Goal: Information Seeking & Learning: Learn about a topic

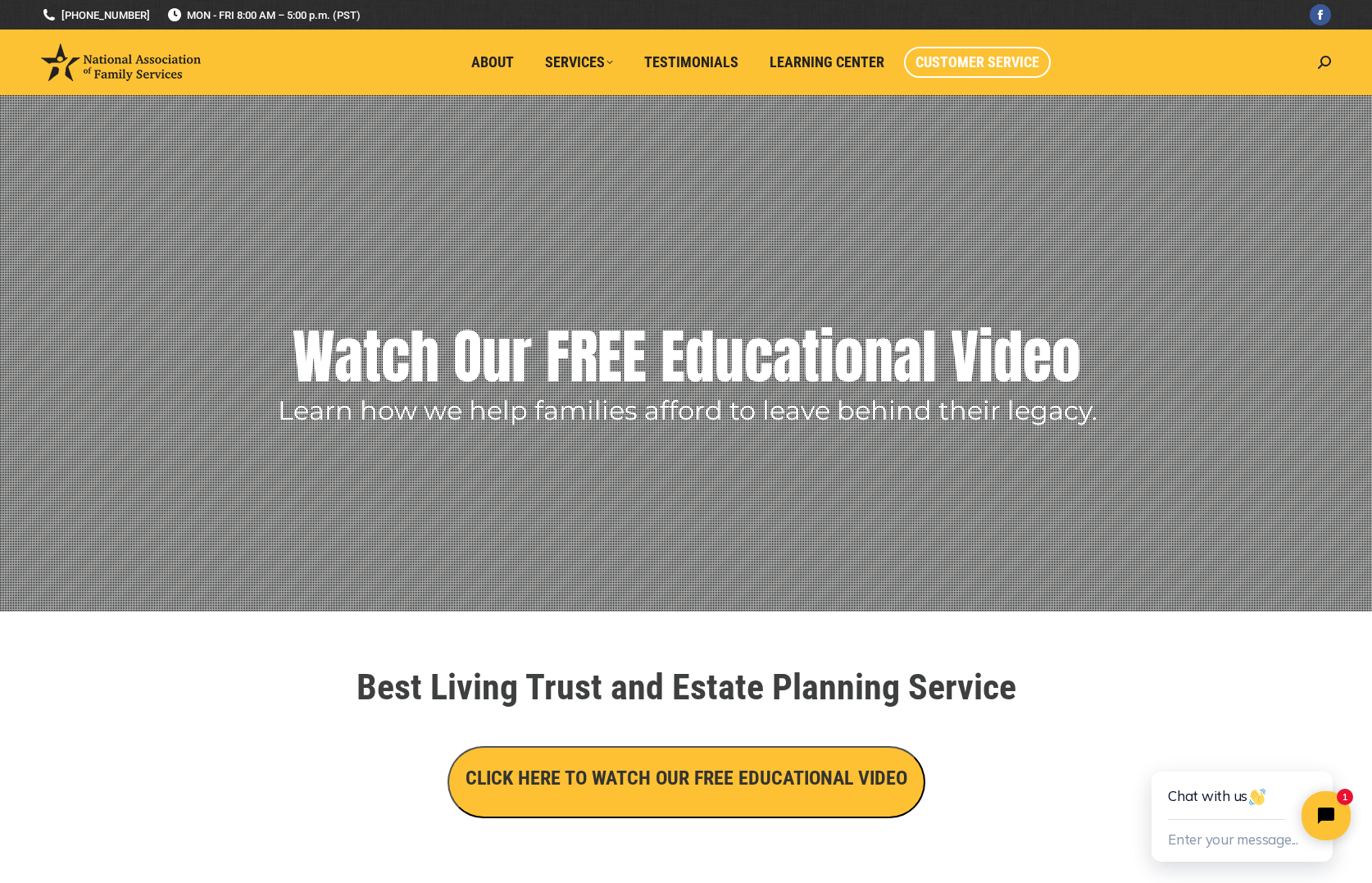
click at [950, 62] on span "Customer Service" at bounding box center [977, 62] width 123 height 18
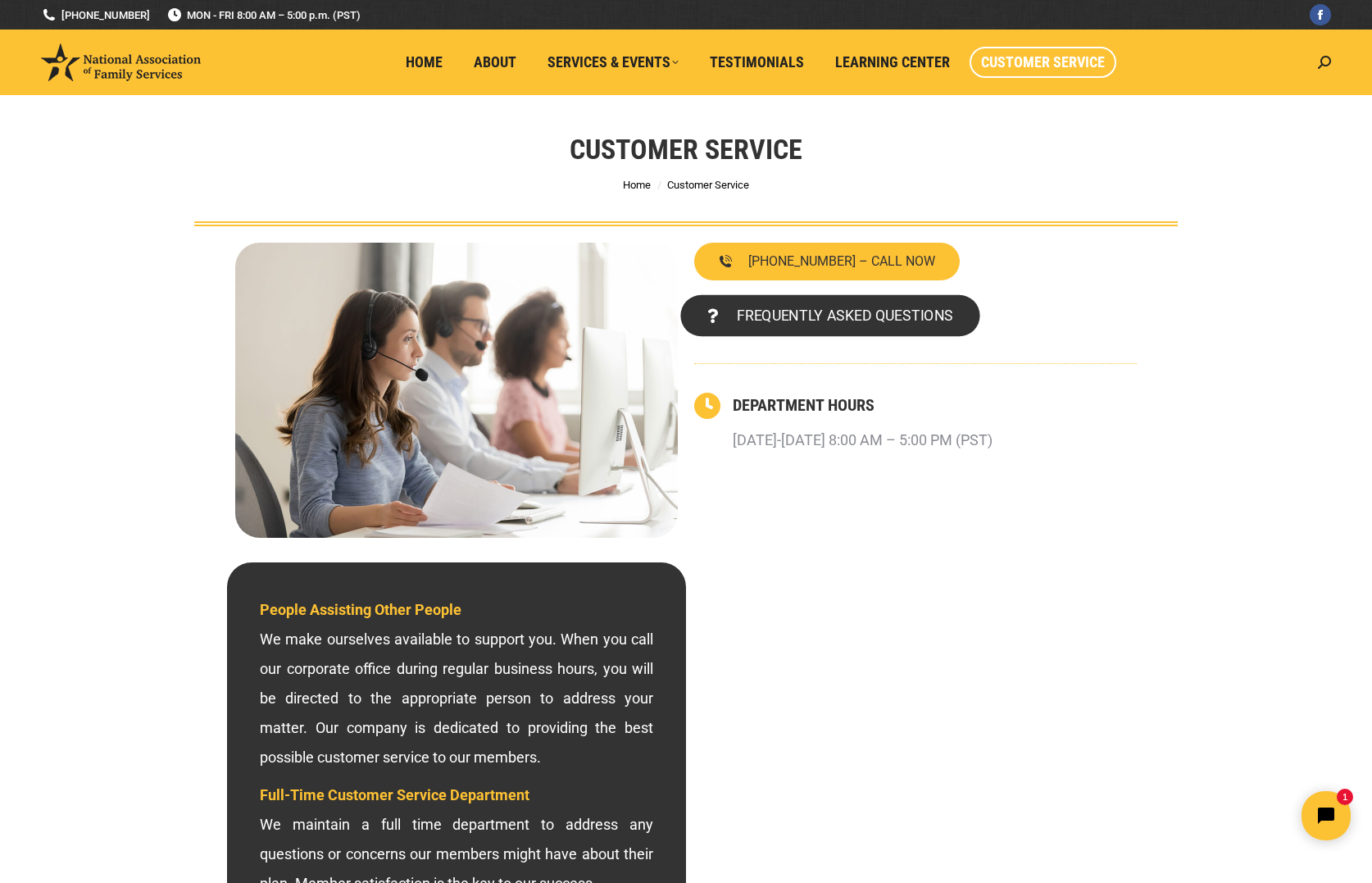
click at [877, 321] on span "FREQUENTLY ASKED QUESTIONS" at bounding box center [845, 315] width 216 height 15
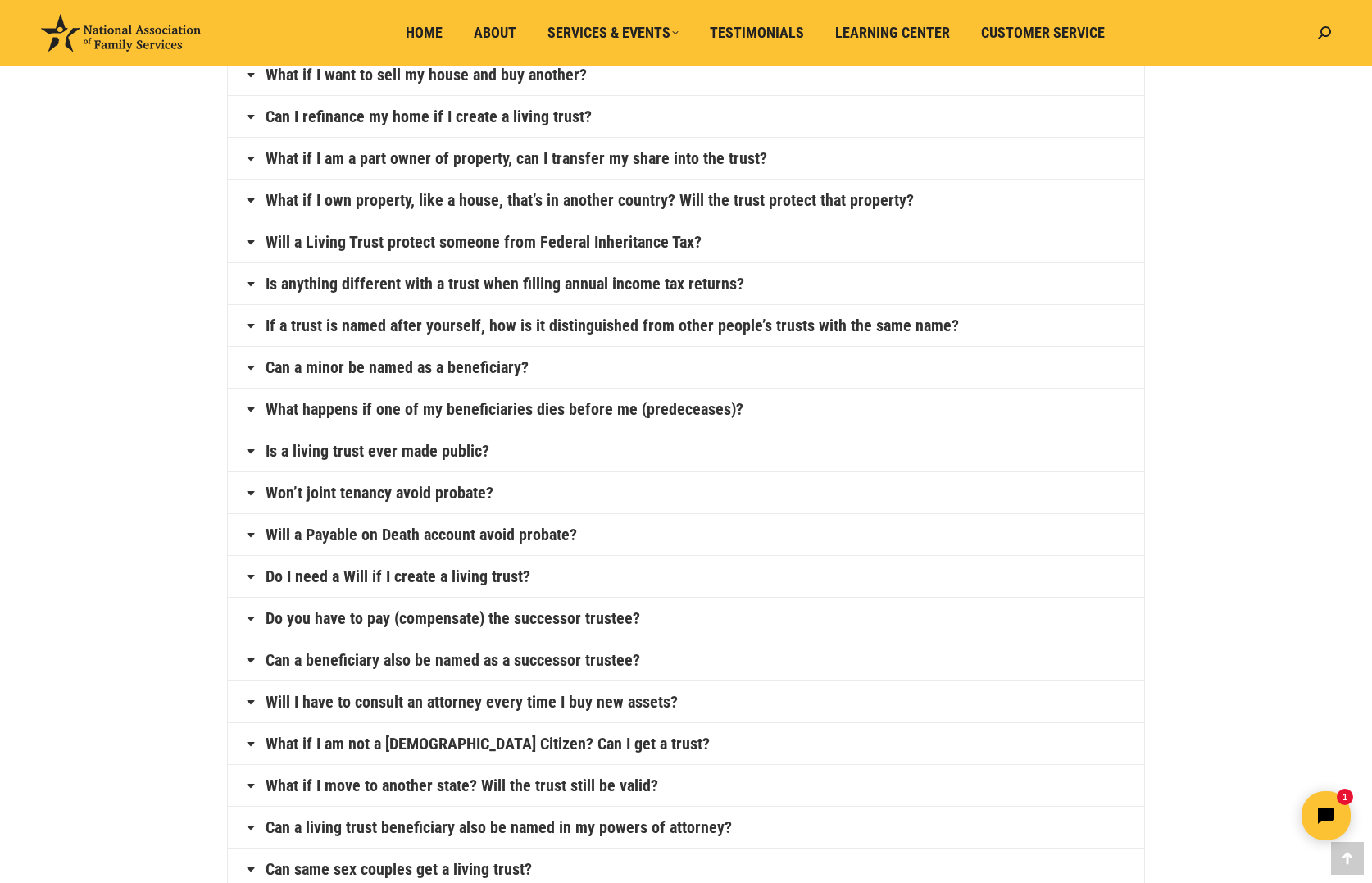
scroll to position [246, 0]
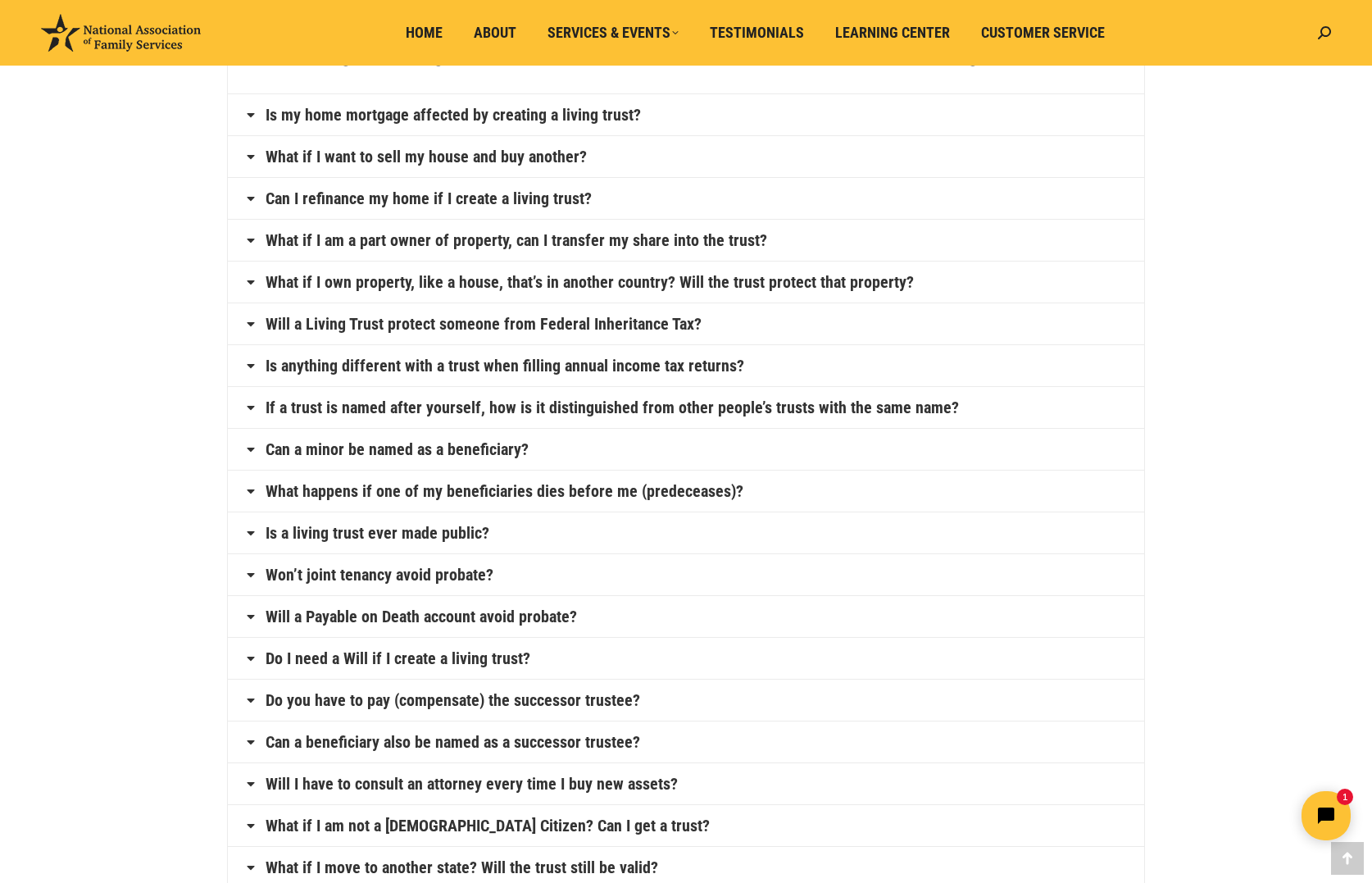
click at [387, 660] on link "Do I need a Will if I create a living trust?" at bounding box center [397, 659] width 265 height 17
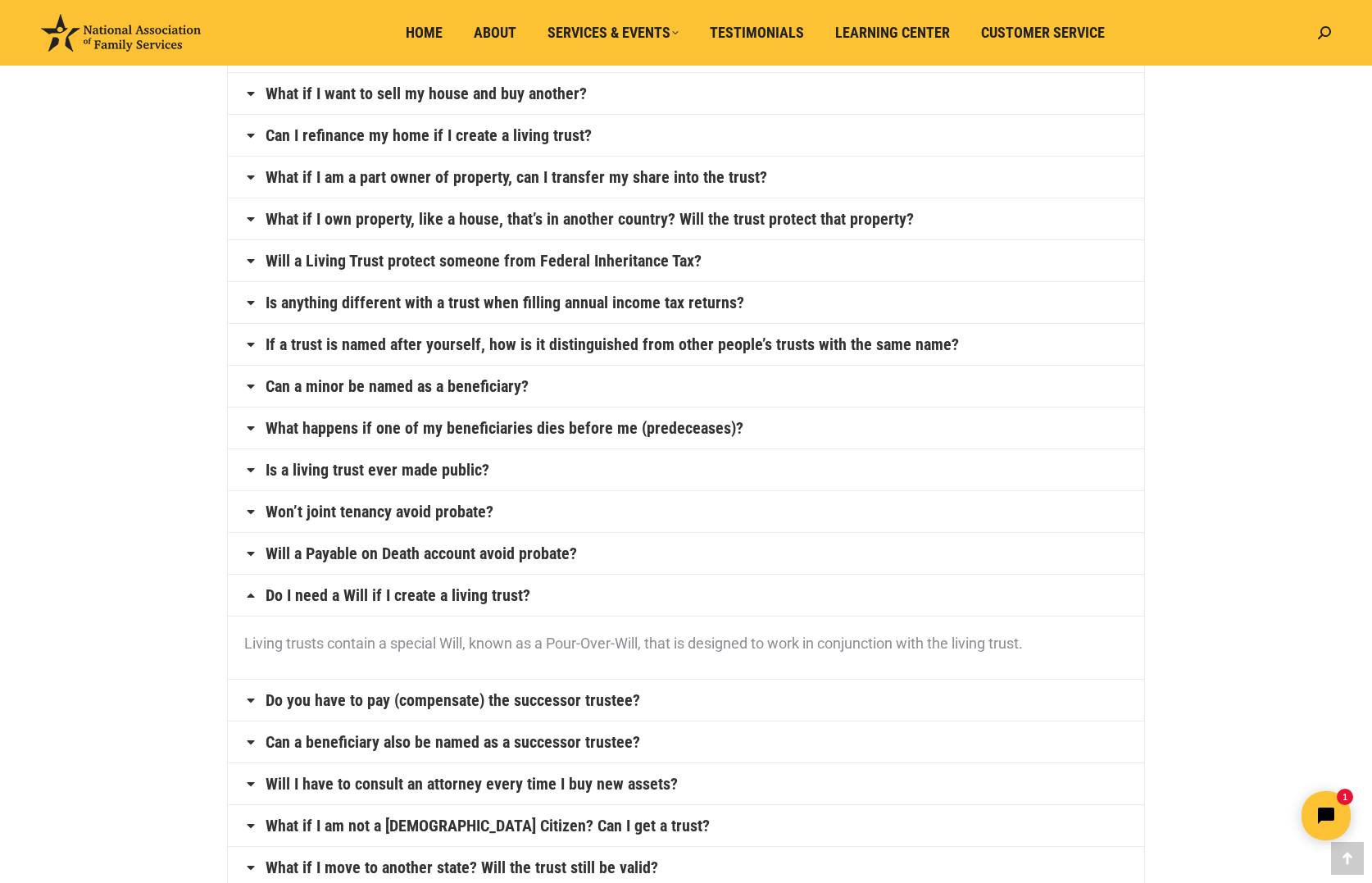
click at [586, 645] on p "Living trusts contain a special Will, known as a Pour-Over-Will, that is design…" at bounding box center [686, 644] width 884 height 30
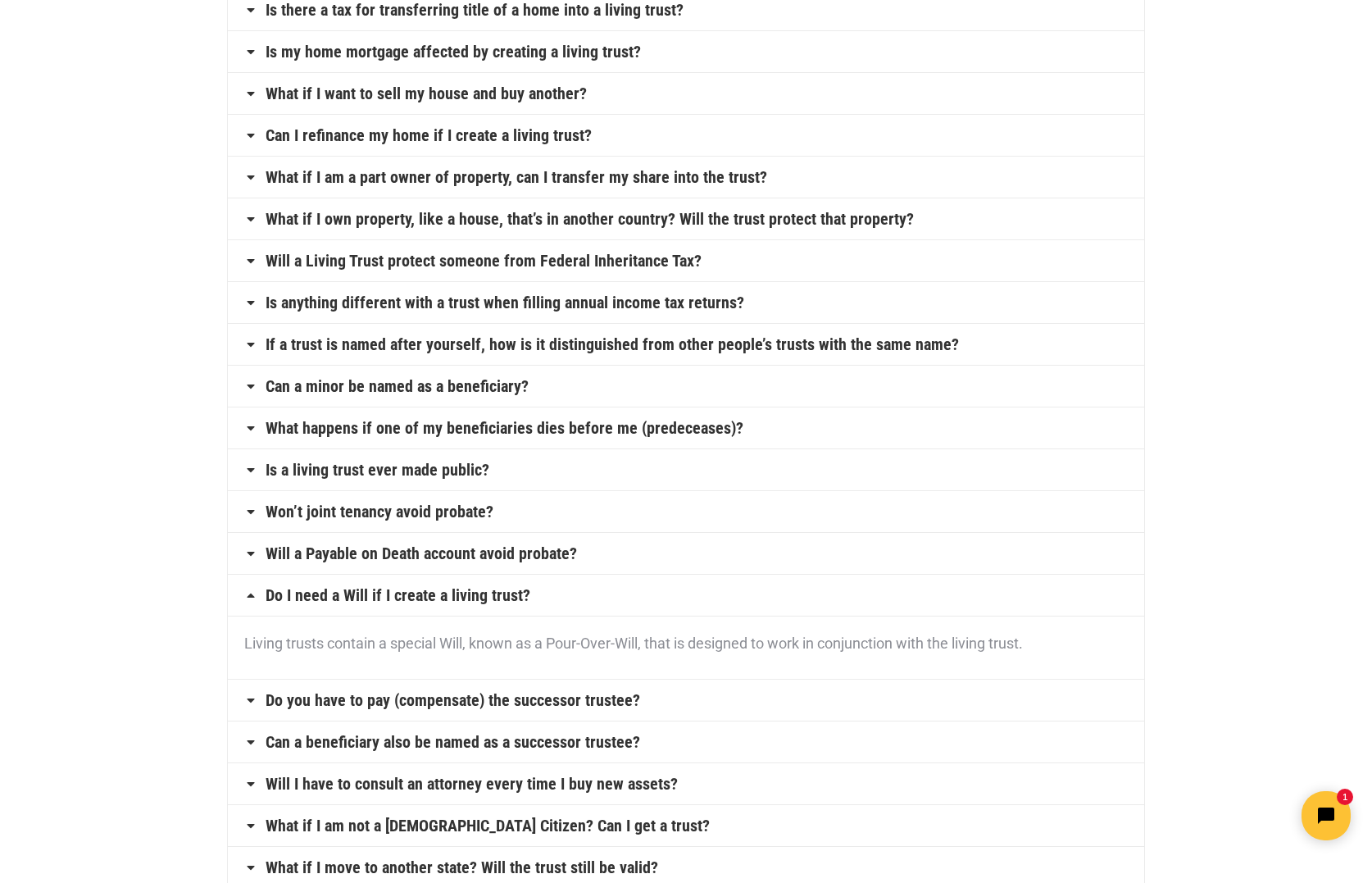
scroll to position [0, 0]
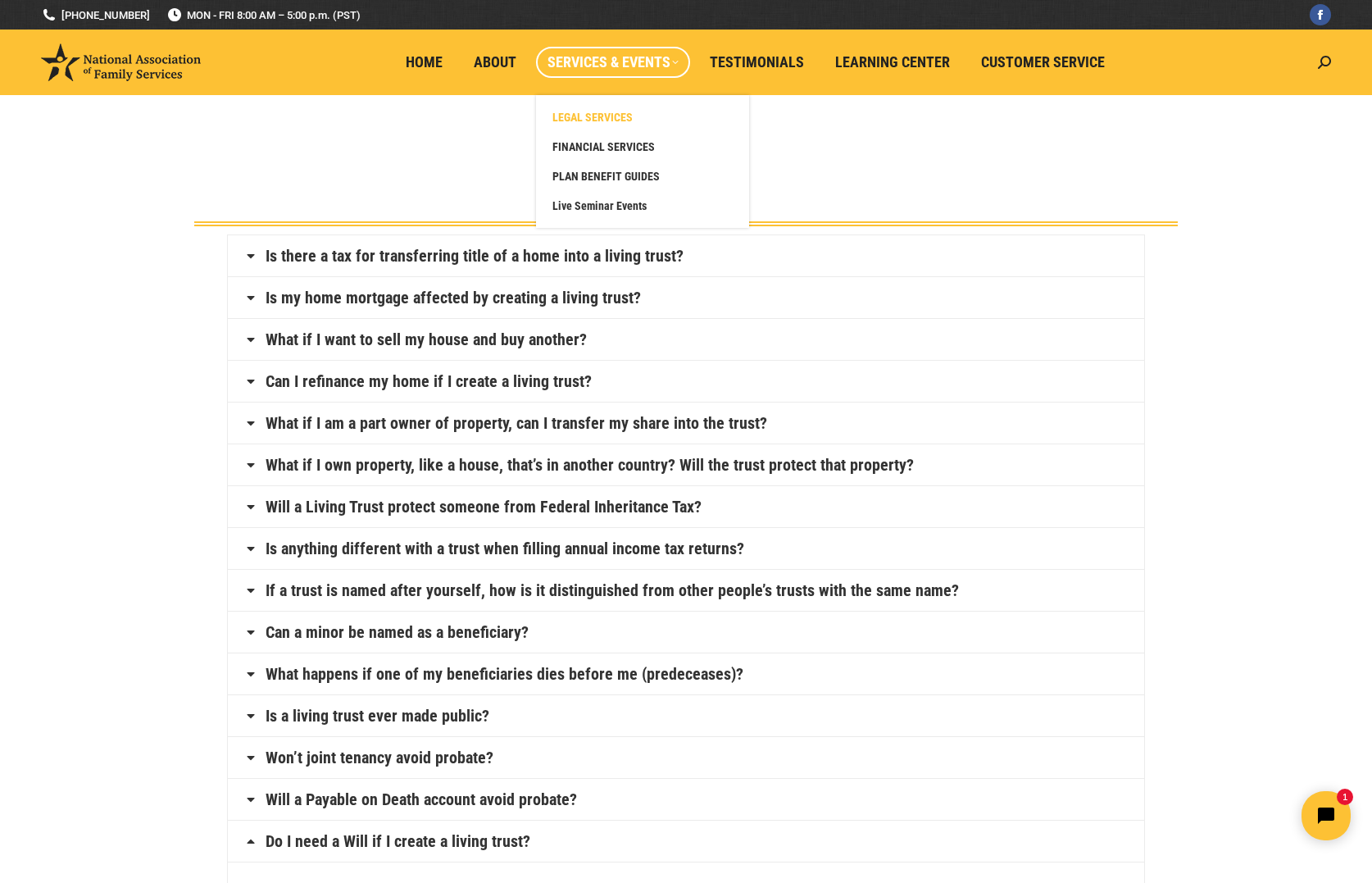
click at [612, 117] on span "LEGAL SERVICES" at bounding box center [593, 117] width 80 height 15
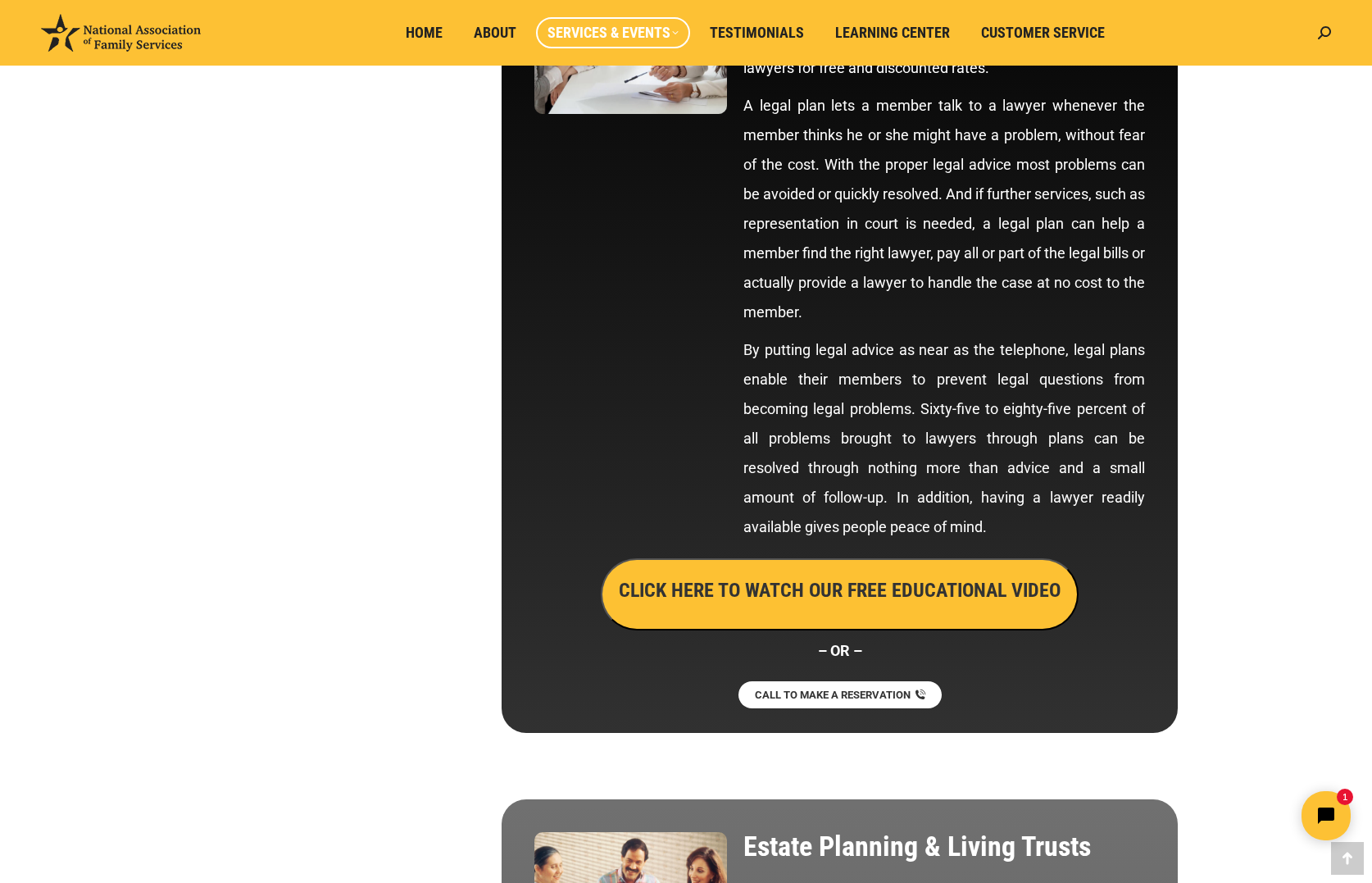
scroll to position [902, 0]
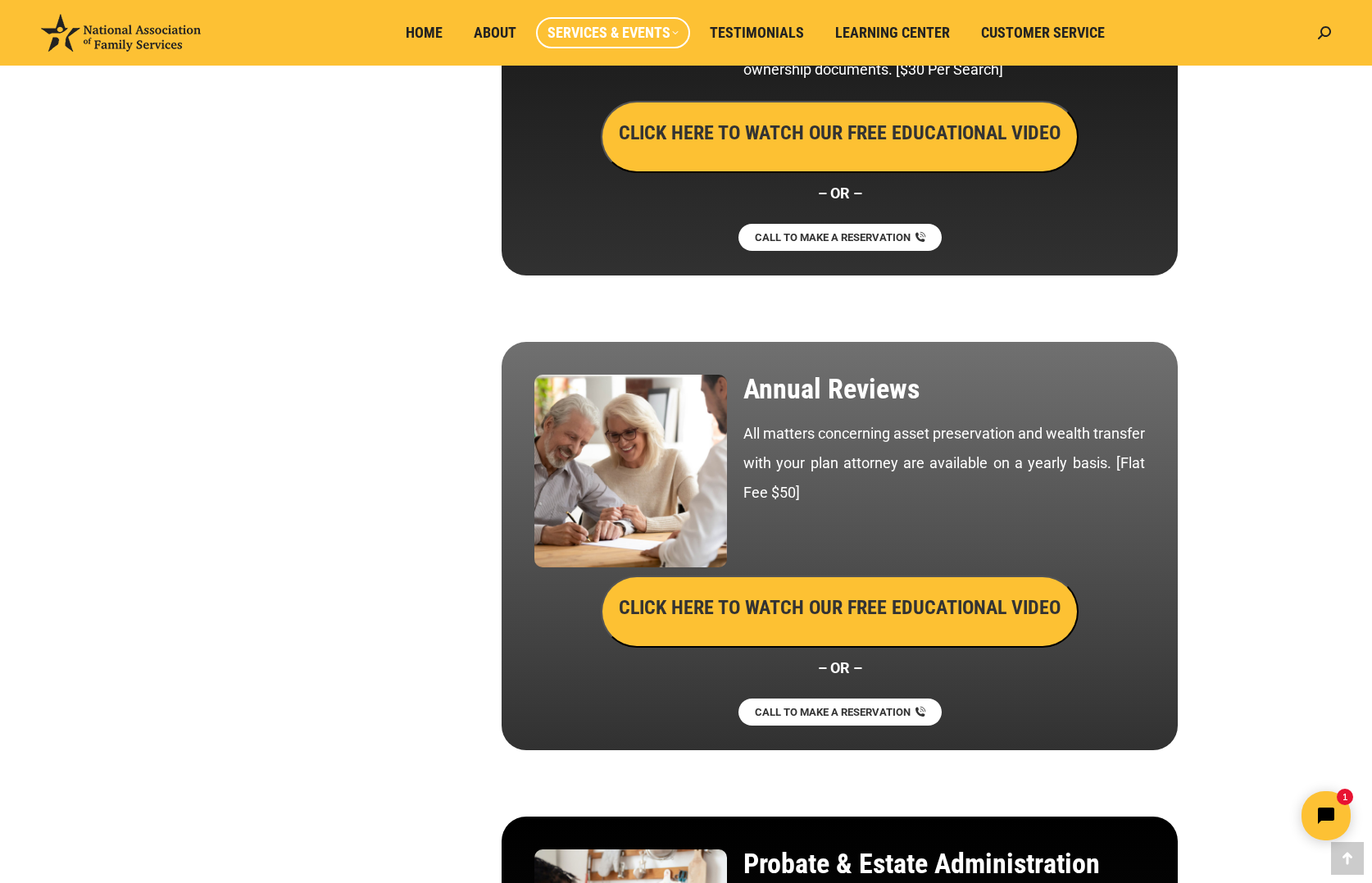
scroll to position [4180, 0]
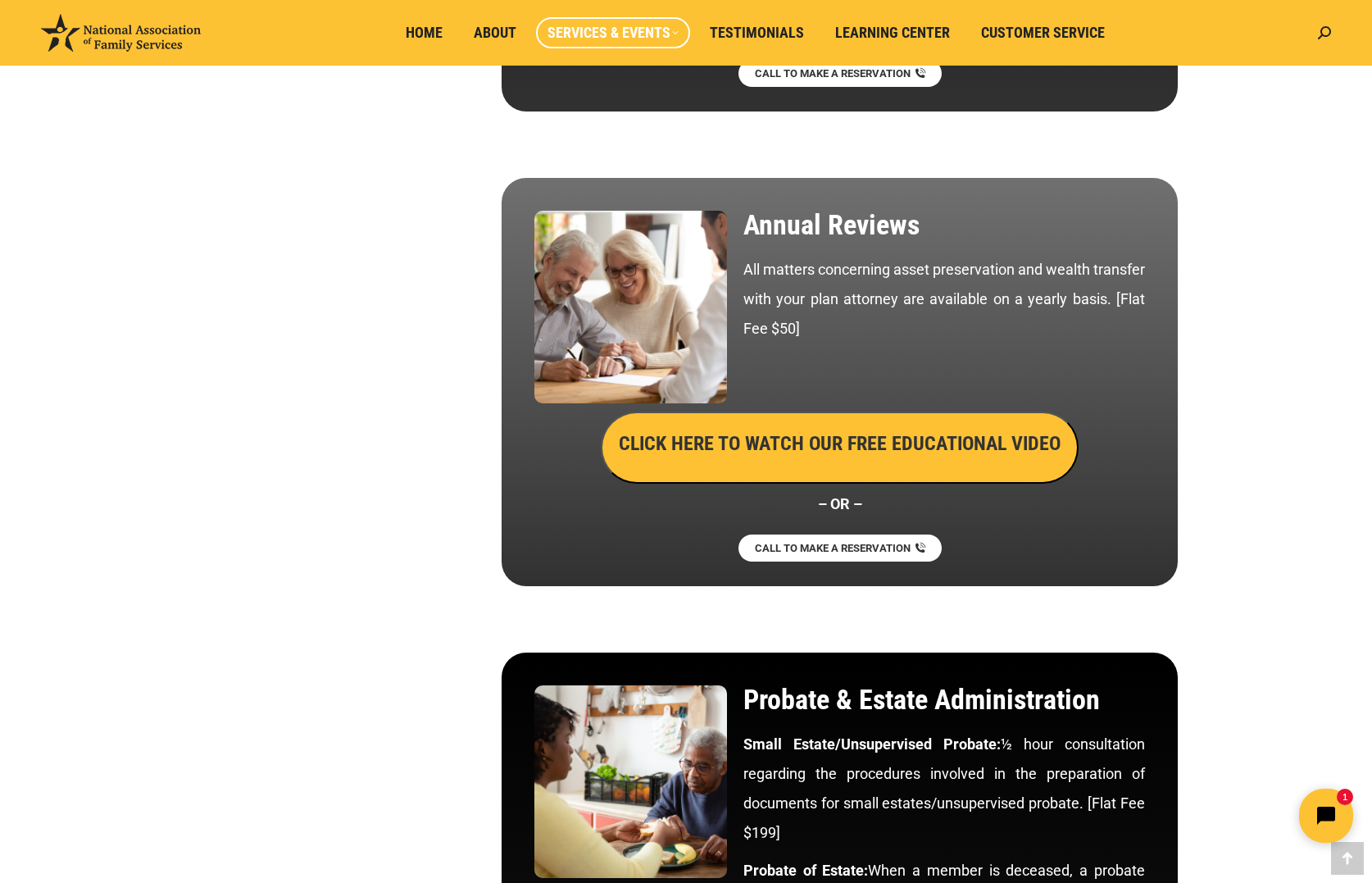
click at [1330, 802] on button "Open chat widget" at bounding box center [1326, 816] width 54 height 54
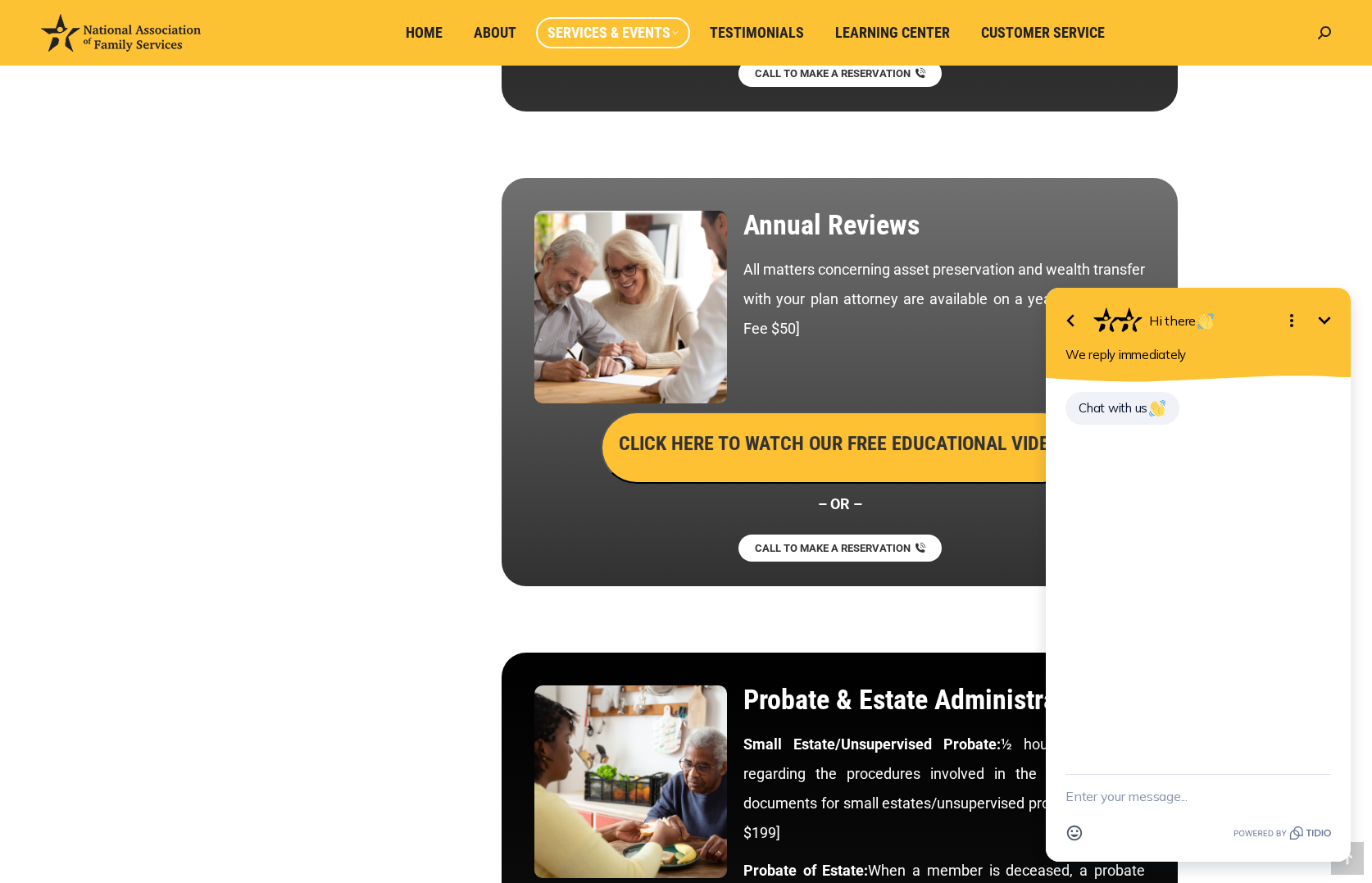
click at [1138, 794] on textarea "New message" at bounding box center [1198, 796] width 266 height 43
click at [416, 26] on span "Home" at bounding box center [424, 32] width 36 height 18
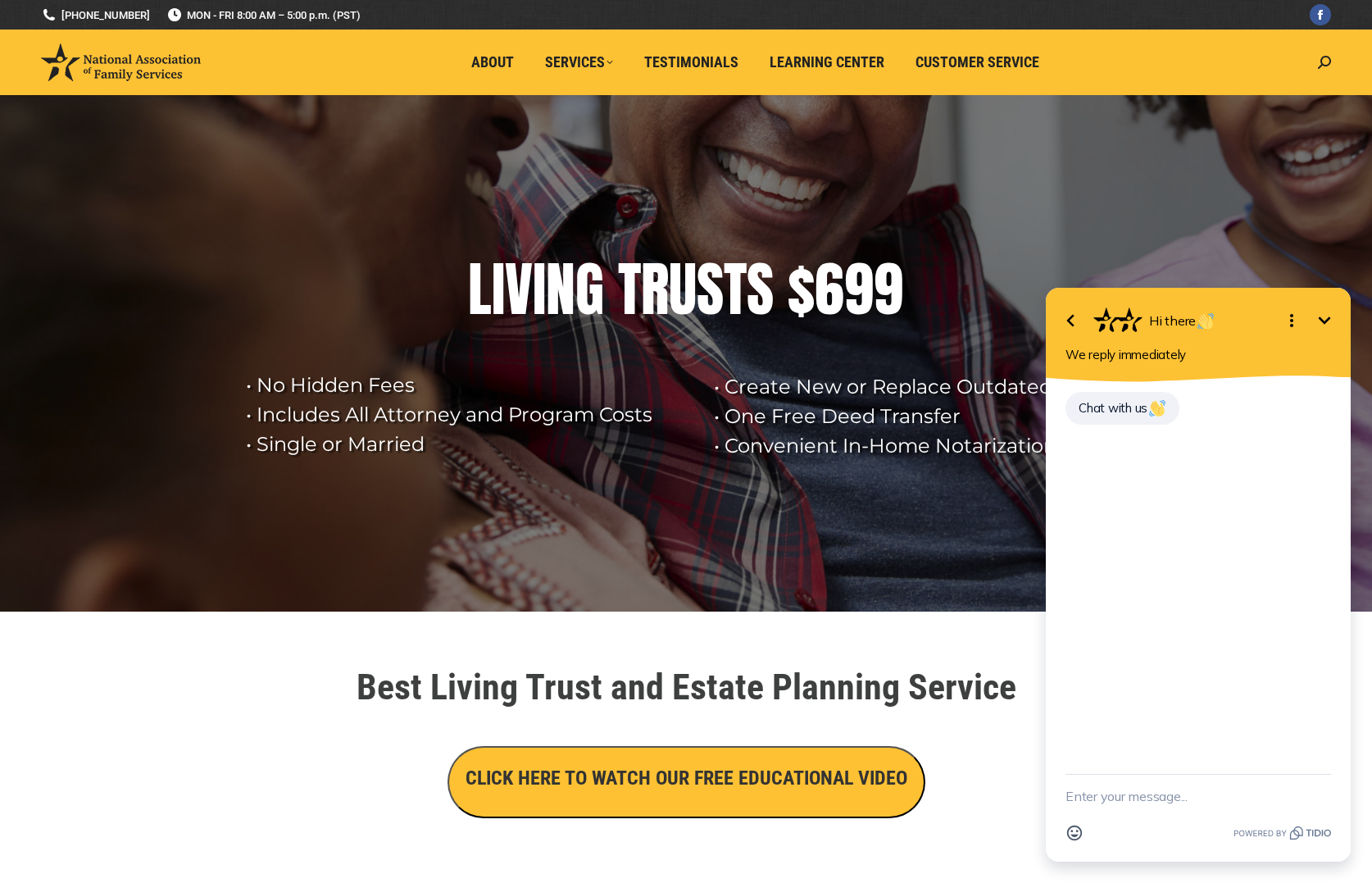
click at [1334, 319] on icon "Minimize" at bounding box center [1323, 320] width 20 height 20
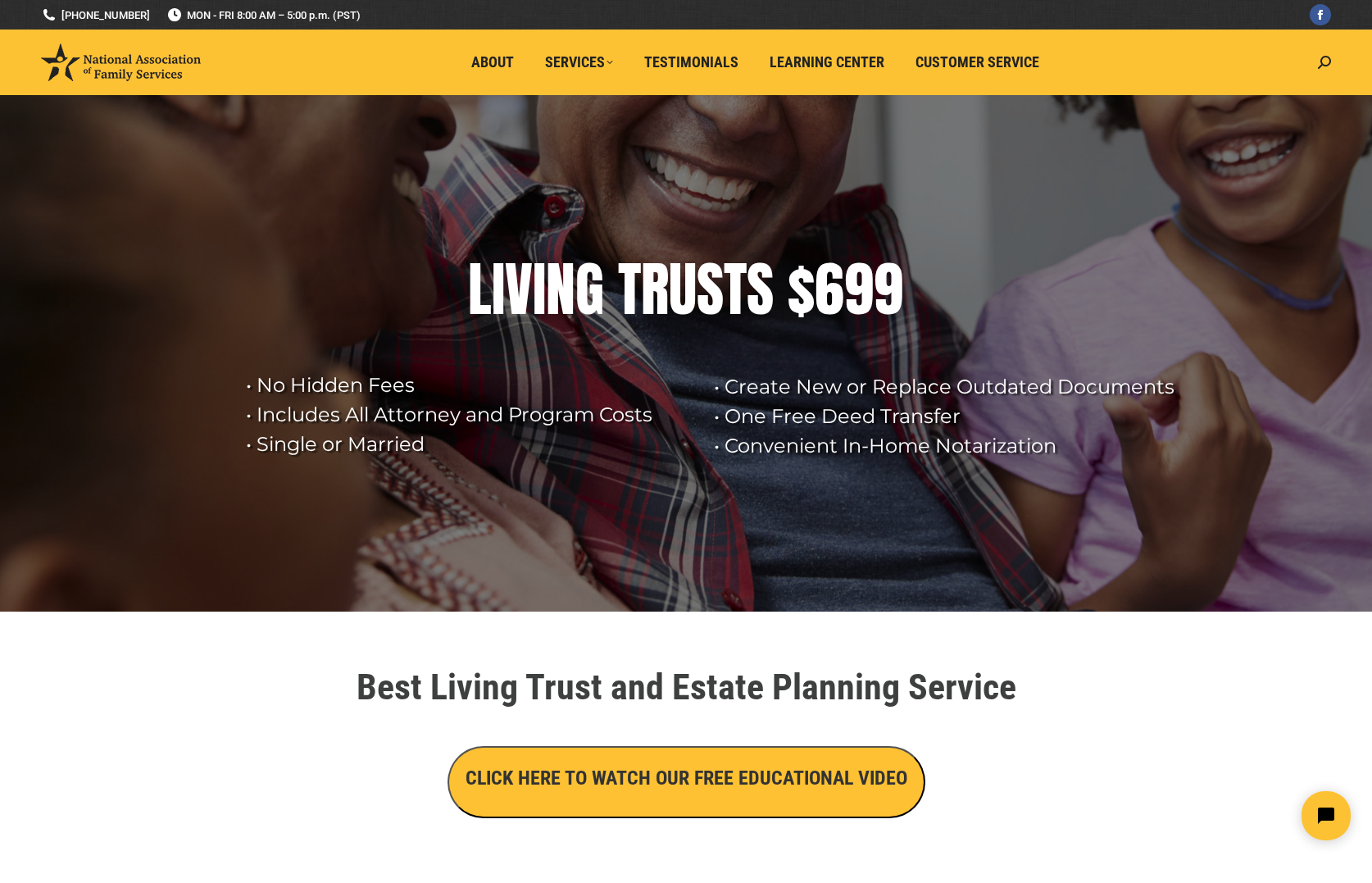
click at [484, 58] on span "About" at bounding box center [493, 62] width 43 height 18
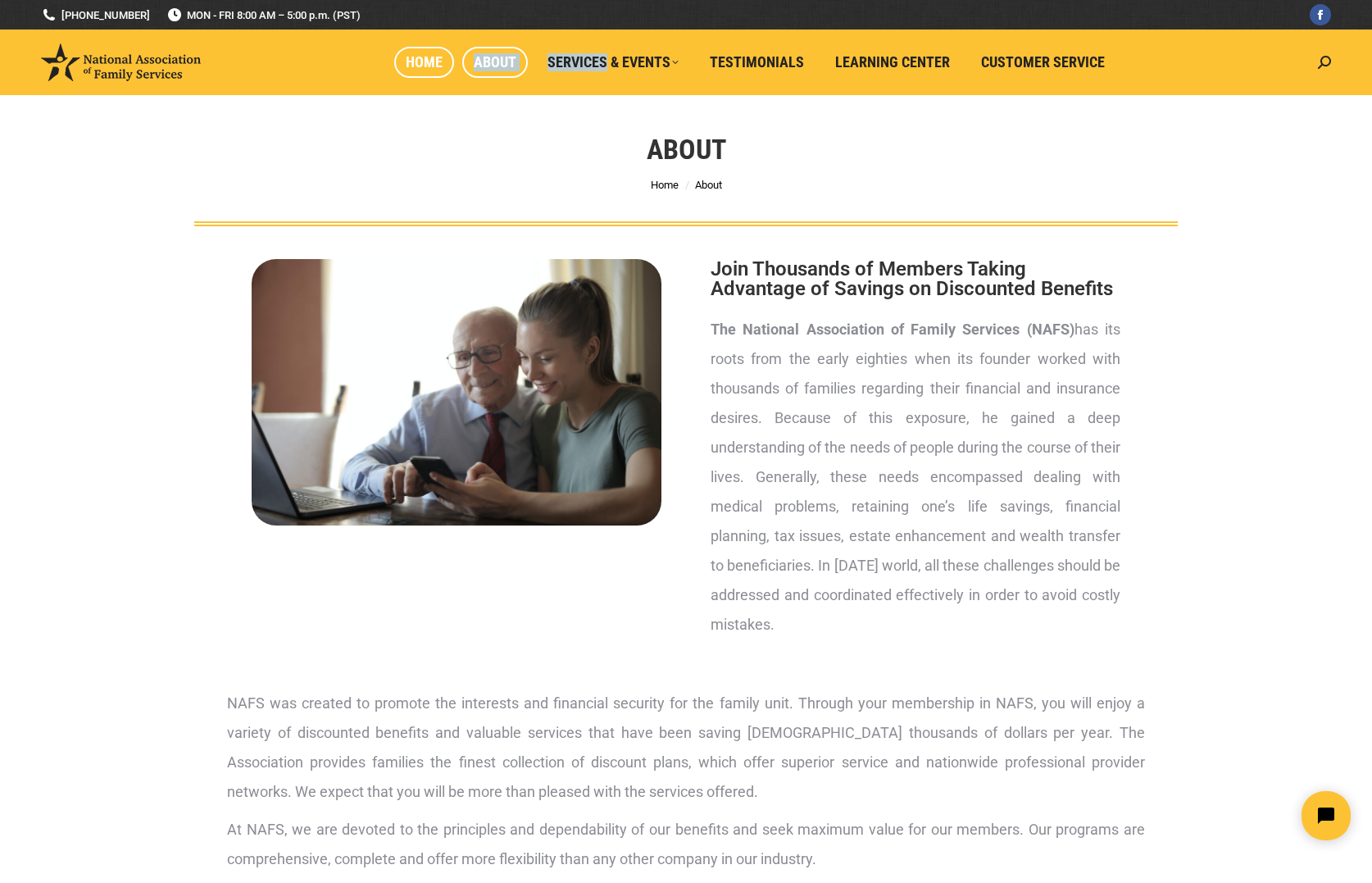
click at [433, 58] on span "Home" at bounding box center [424, 62] width 36 height 18
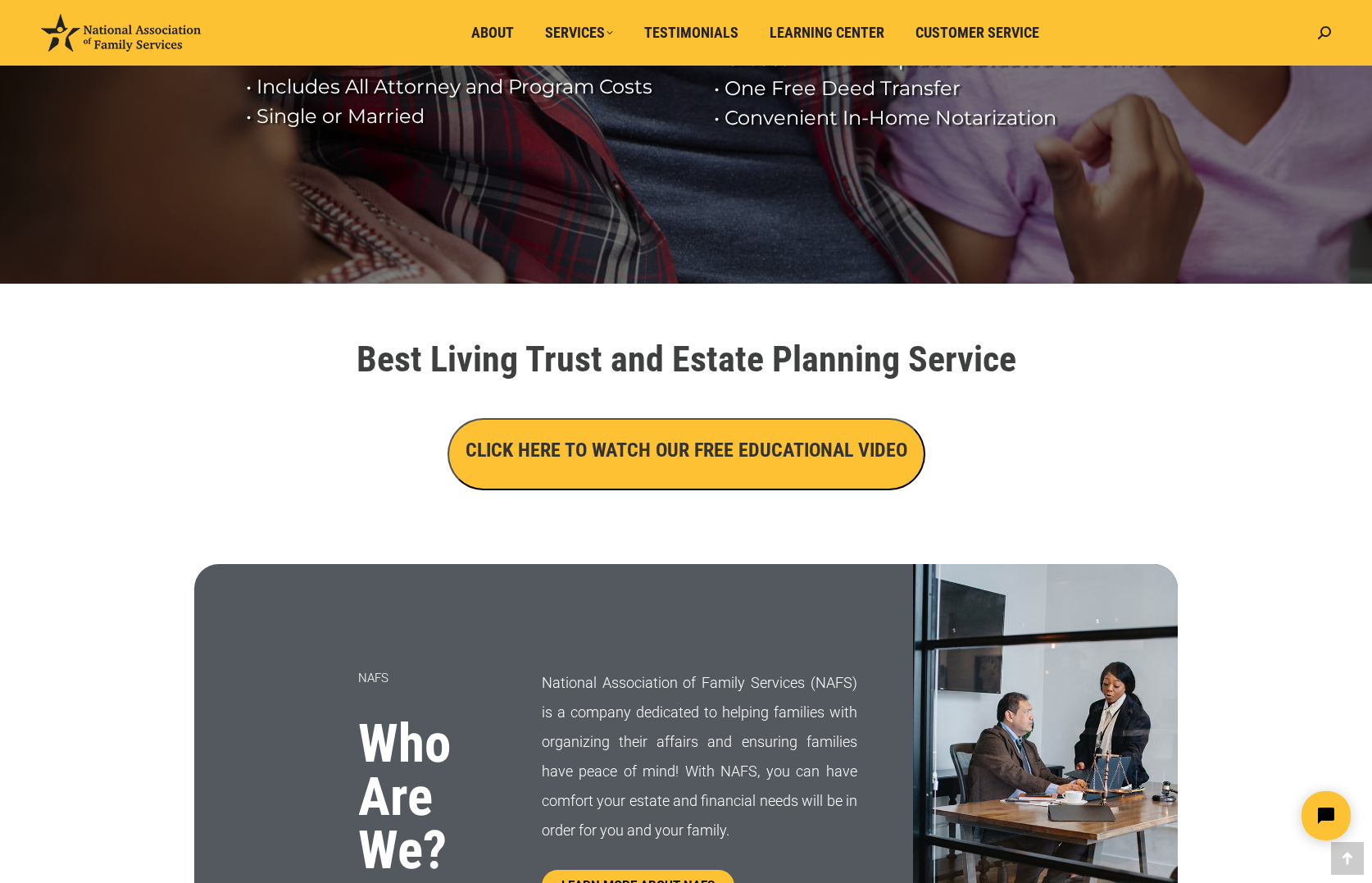
click at [652, 789] on p "National Association of Family Services (NAFS) is a company dedicated to helpin…" at bounding box center [699, 756] width 315 height 177
